Goal: Register for event/course

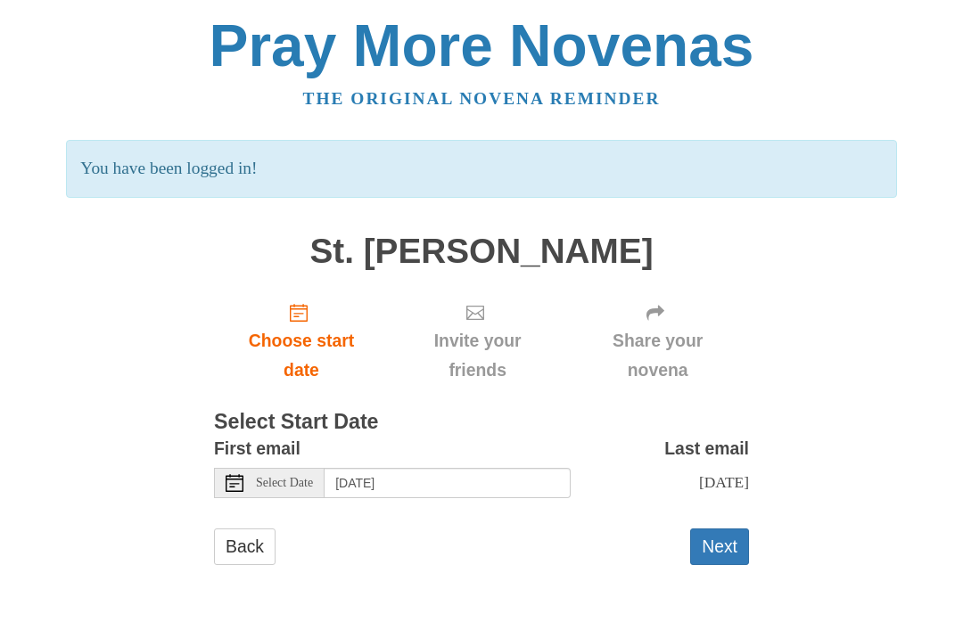
click at [279, 468] on div "Select Date" at bounding box center [269, 483] width 111 height 30
click at [729, 539] on button "Next" at bounding box center [719, 547] width 59 height 37
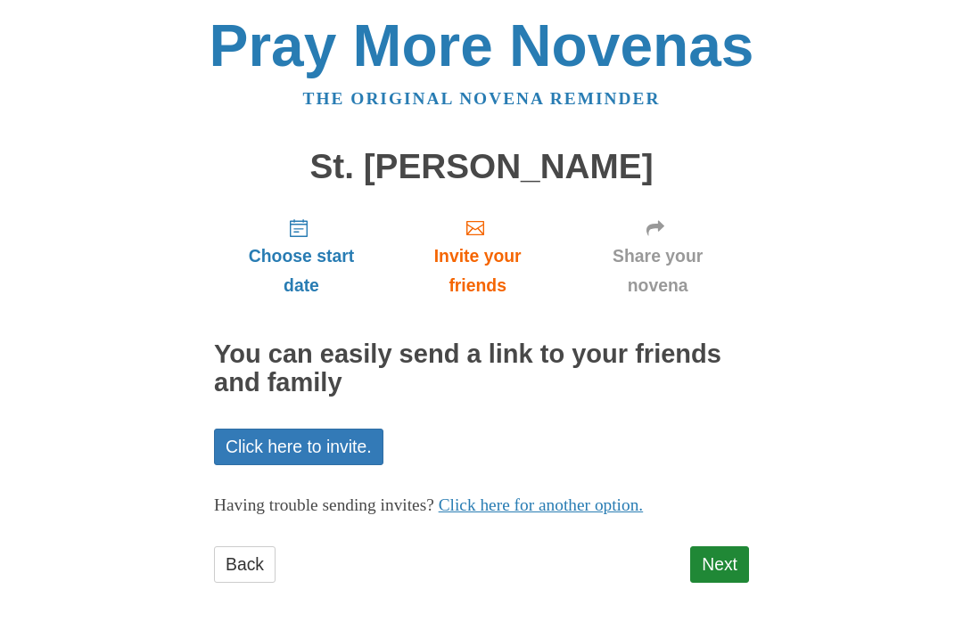
click at [724, 557] on link "Next" at bounding box center [719, 564] width 59 height 37
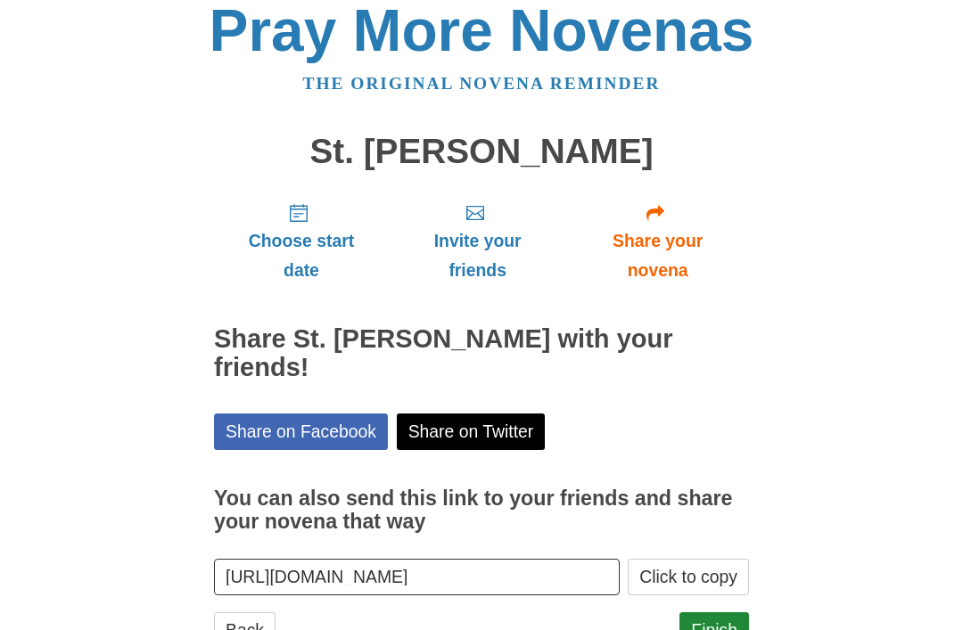
scroll to position [51, 0]
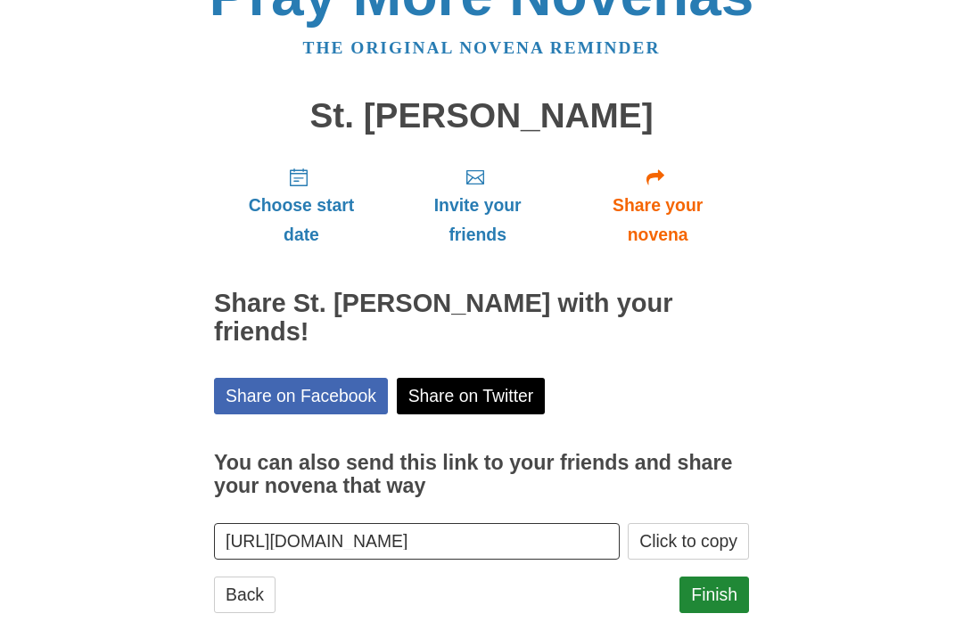
click at [714, 577] on link "Finish" at bounding box center [714, 595] width 70 height 37
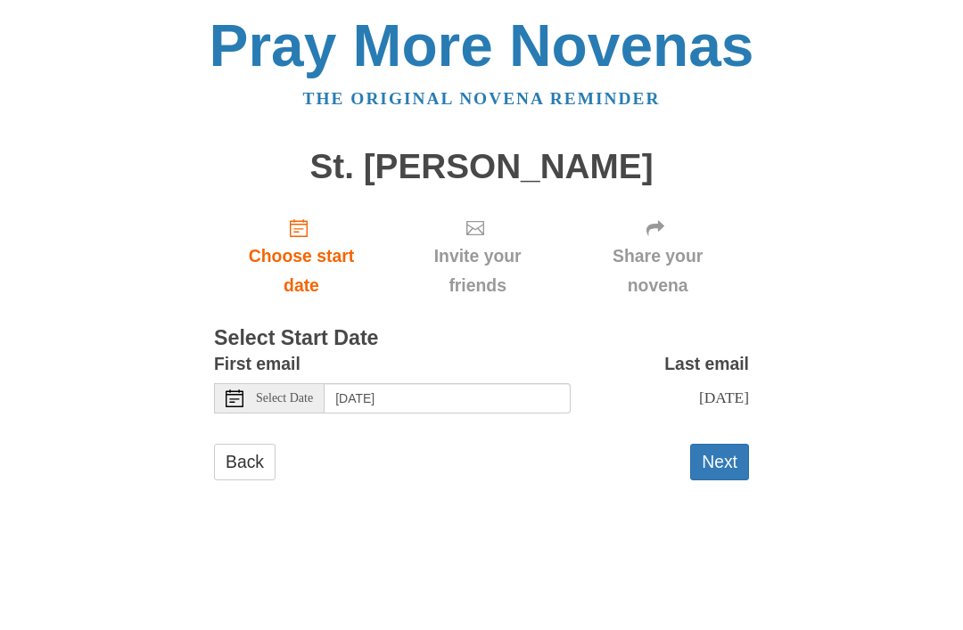
click at [727, 455] on button "Next" at bounding box center [719, 462] width 59 height 37
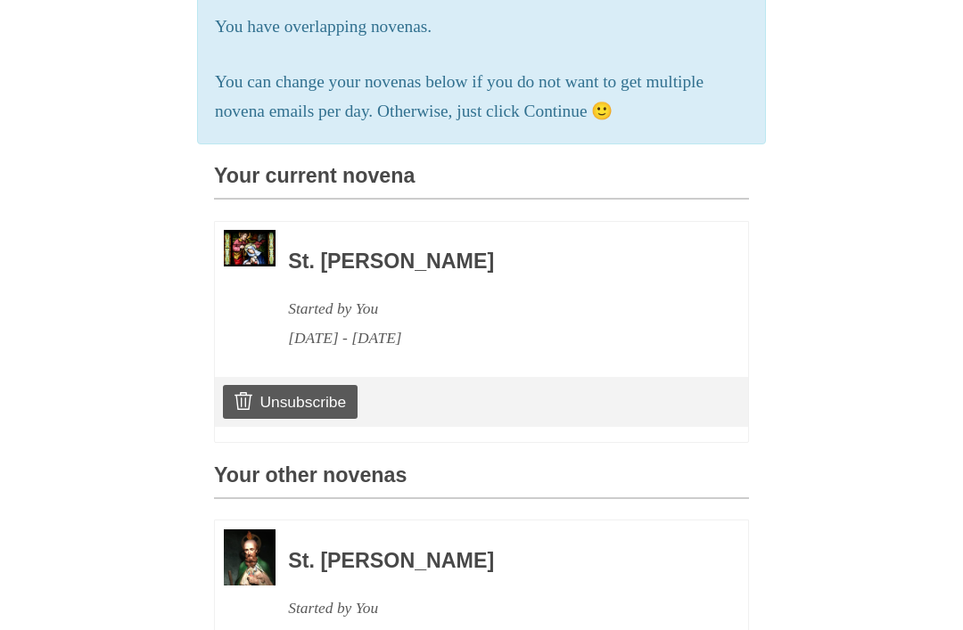
scroll to position [332, 0]
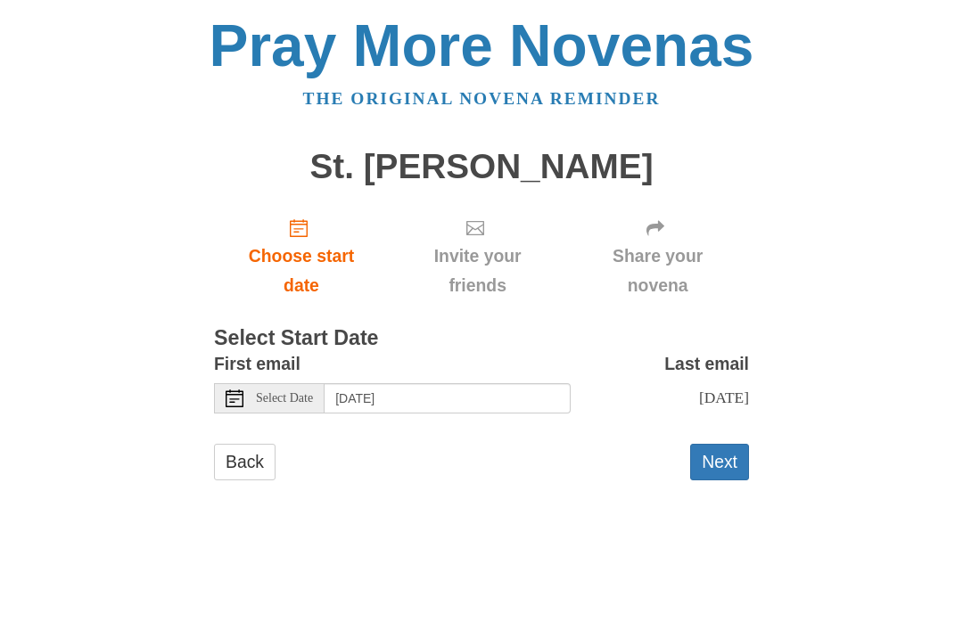
click at [288, 394] on span "Select Date" at bounding box center [284, 398] width 57 height 12
click at [719, 455] on button "Next" at bounding box center [719, 462] width 59 height 37
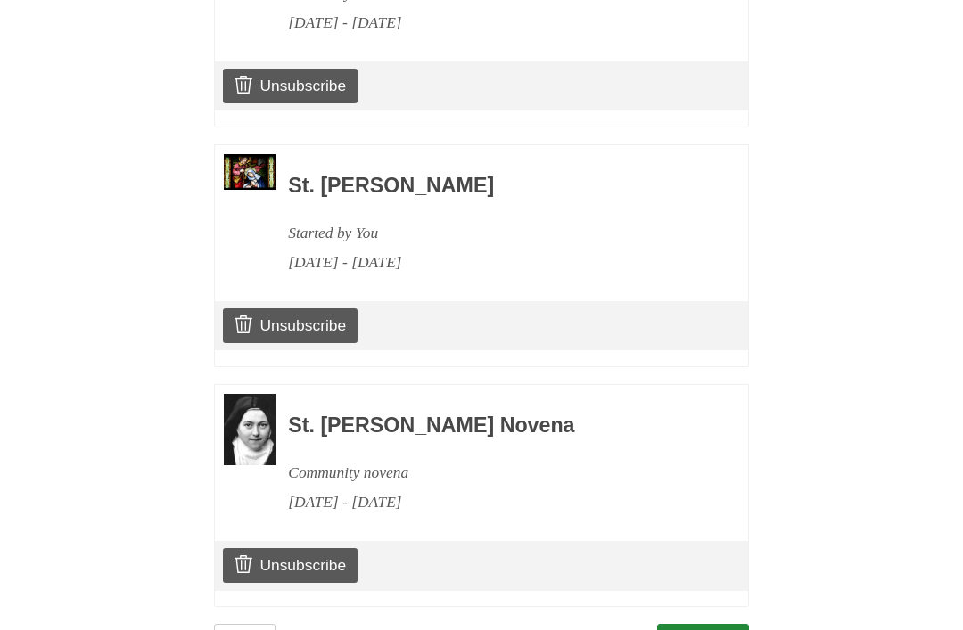
scroll to position [956, 0]
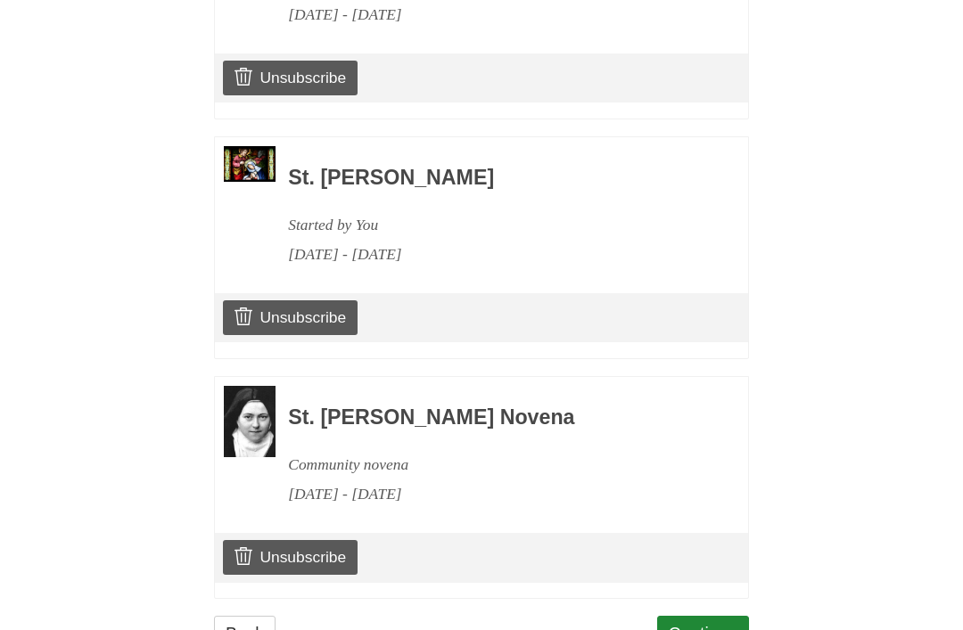
click at [707, 620] on link "Continue" at bounding box center [703, 634] width 93 height 37
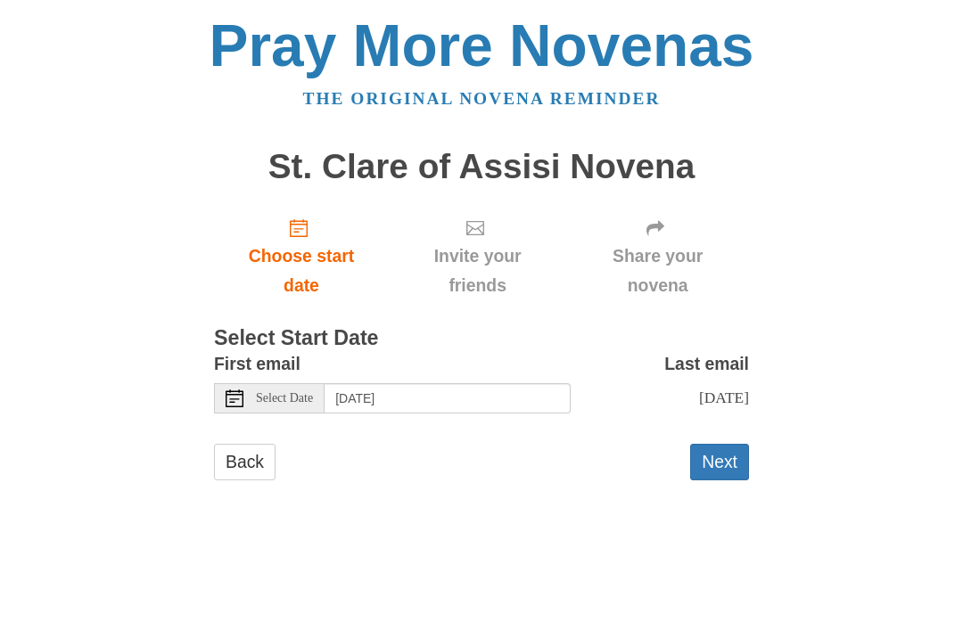
click at [732, 452] on button "Next" at bounding box center [719, 462] width 59 height 37
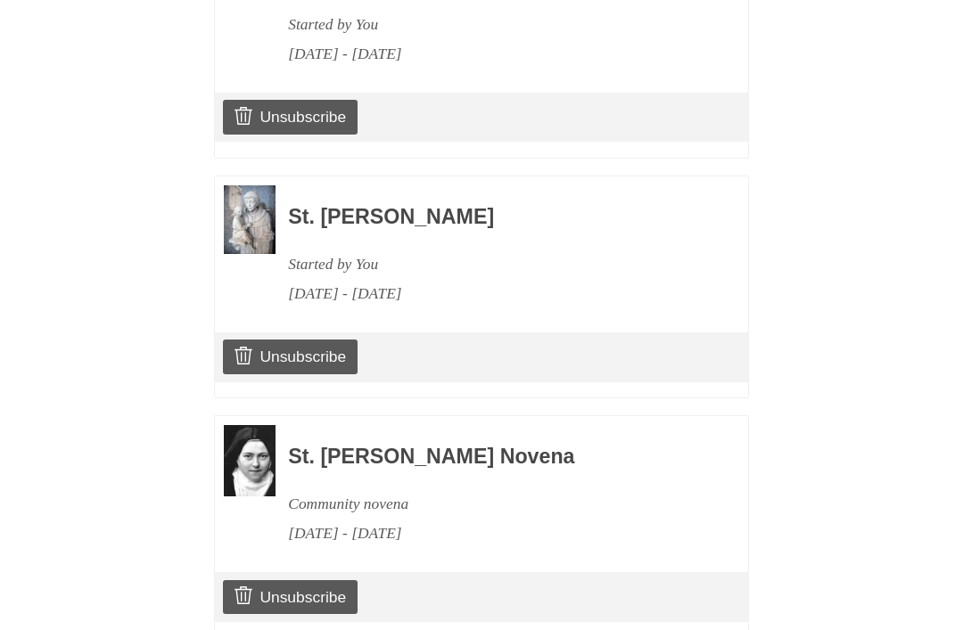
scroll to position [1193, 0]
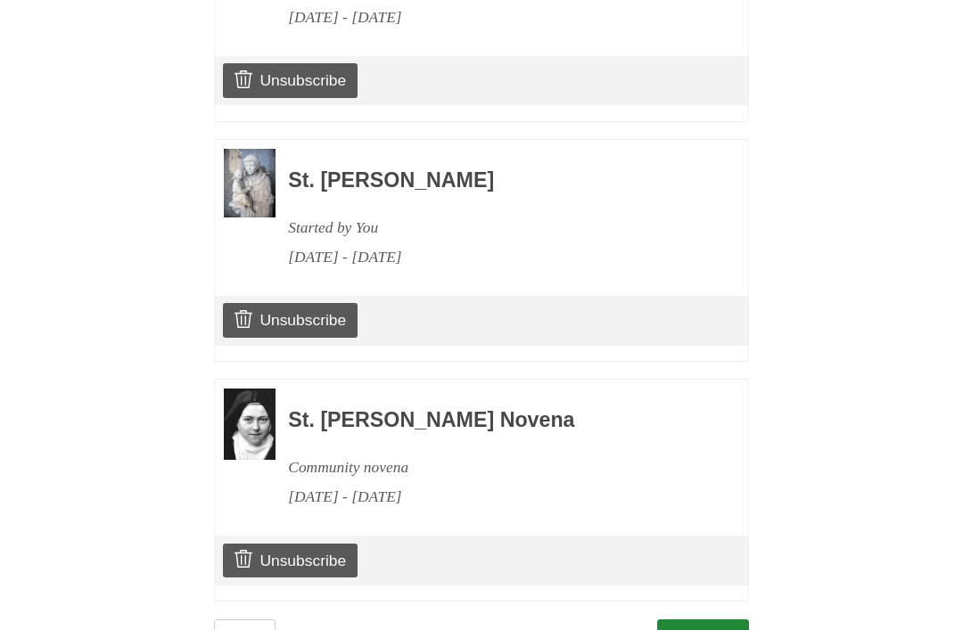
click at [716, 619] on link "Continue" at bounding box center [703, 637] width 93 height 37
